Goal: Complete application form

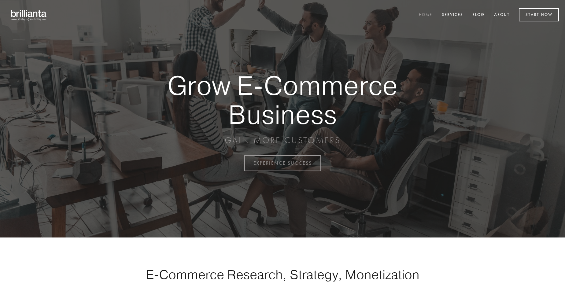
scroll to position [1603, 0]
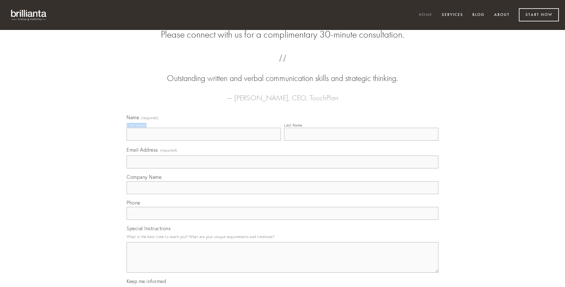
type input "[PERSON_NAME]"
click at [361, 141] on input "Last Name" at bounding box center [361, 134] width 154 height 13
type input "[PERSON_NAME]"
click at [283, 168] on input "Email Address (required)" at bounding box center [283, 162] width 312 height 13
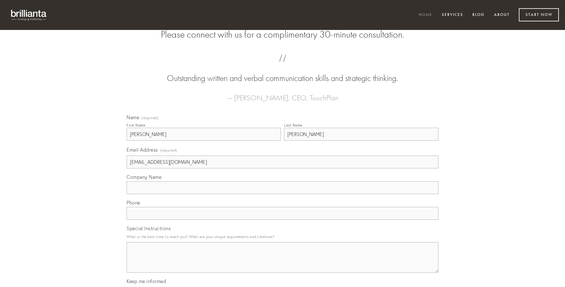
type input "[EMAIL_ADDRESS][DOMAIN_NAME]"
click at [283, 194] on input "Company Name" at bounding box center [283, 187] width 312 height 13
type input "vacuus"
click at [283, 220] on input "text" at bounding box center [283, 213] width 312 height 13
click at [283, 263] on textarea "Special Instructions" at bounding box center [283, 257] width 312 height 31
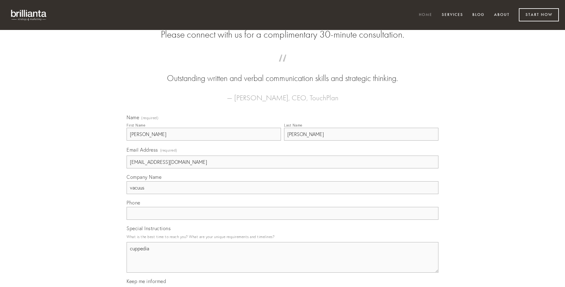
type textarea "cuppedia"
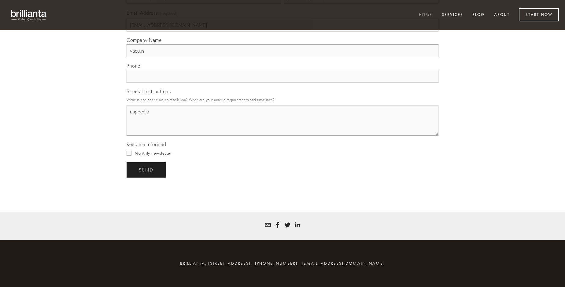
click at [147, 170] on span "send" at bounding box center [146, 170] width 15 height 6
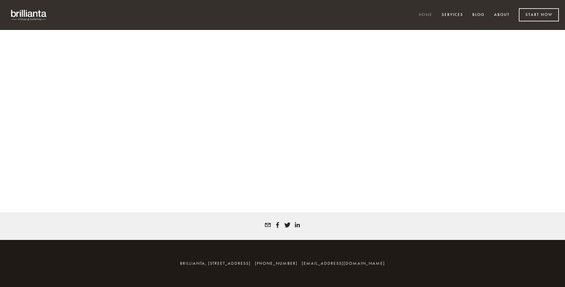
scroll to position [1595, 0]
